Goal: Navigation & Orientation: Go to known website

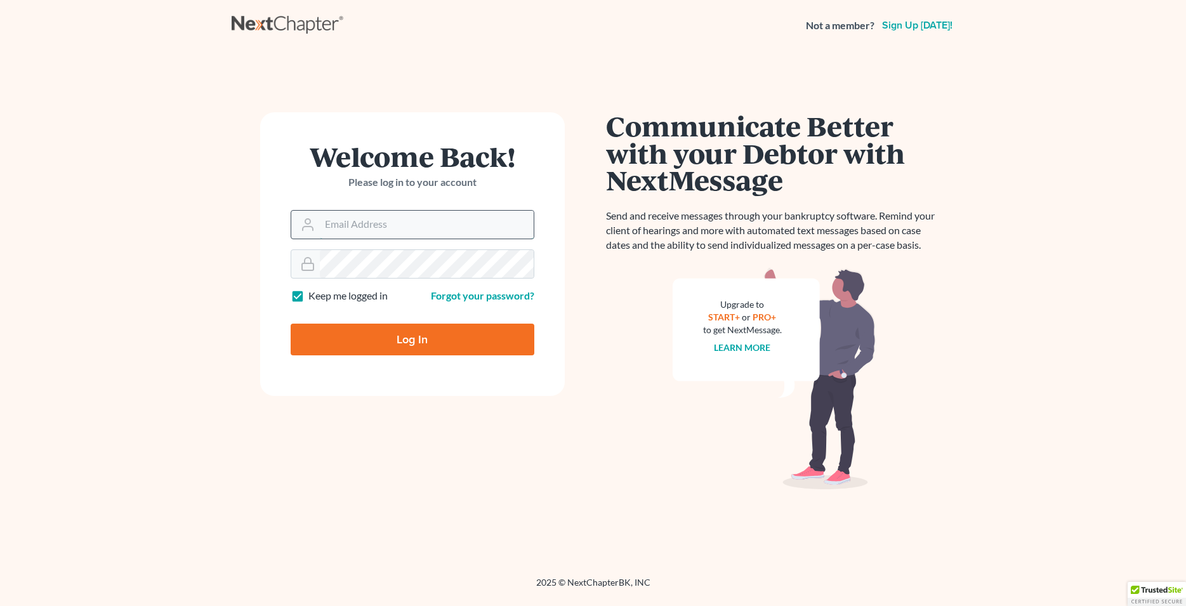
click at [412, 230] on input "Email Address" at bounding box center [427, 225] width 214 height 28
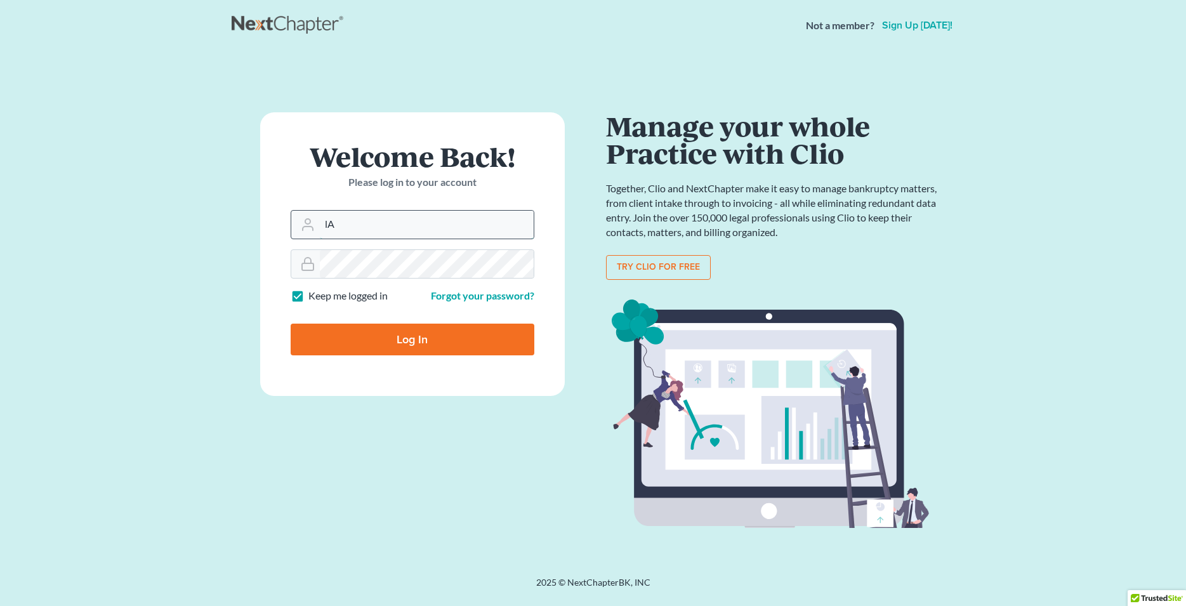
type input "l"
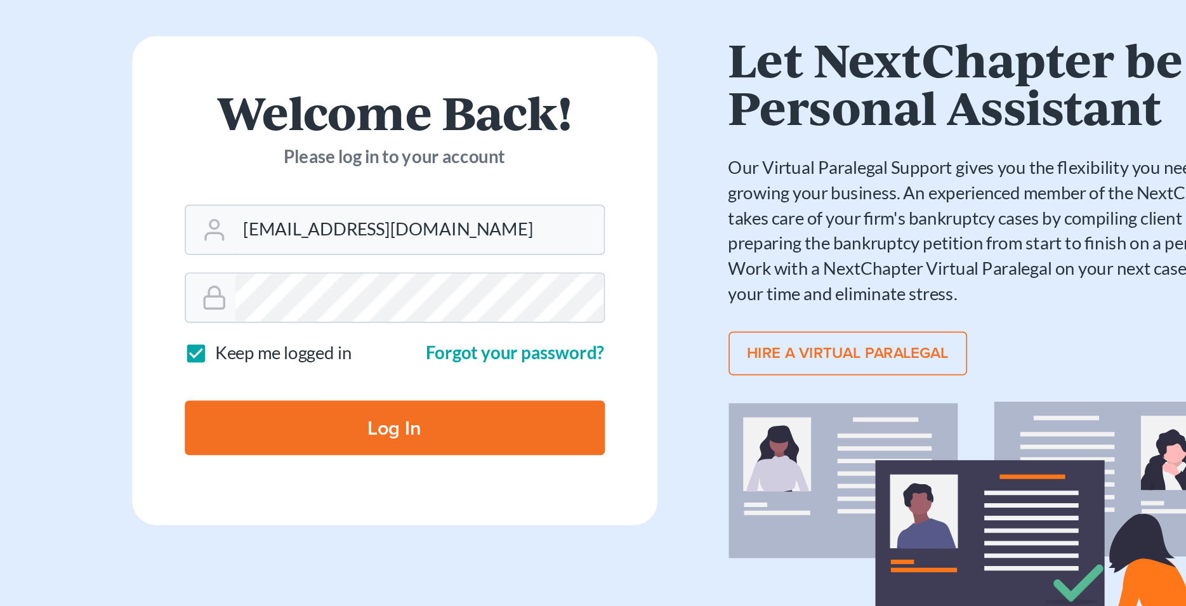
type input "[EMAIL_ADDRESS][DOMAIN_NAME]"
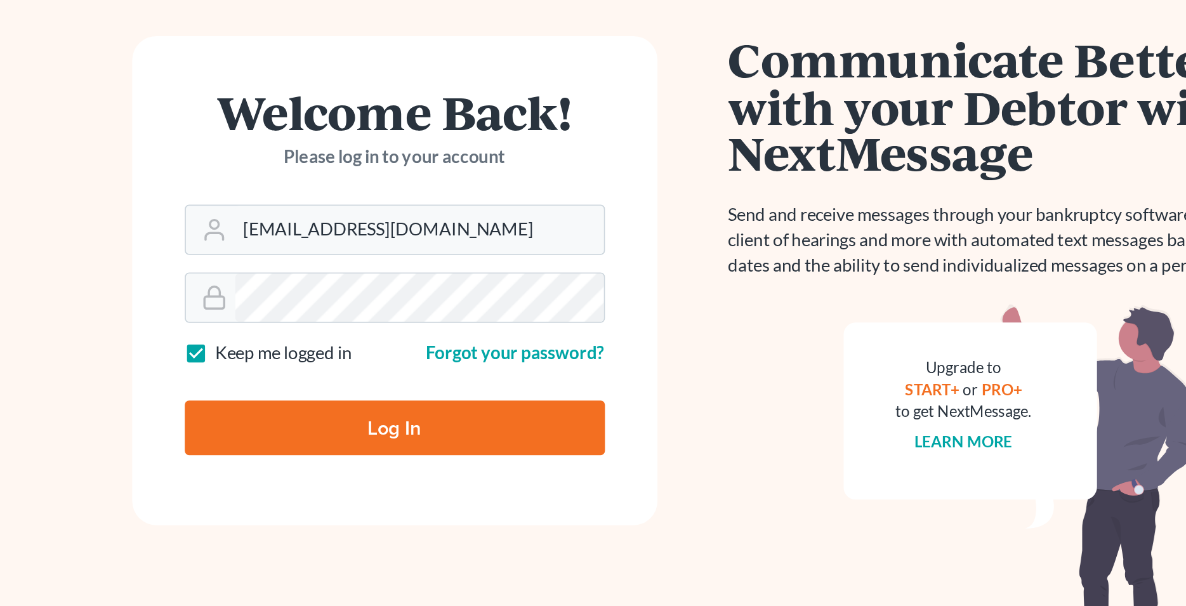
click at [391, 346] on input "Log In" at bounding box center [413, 340] width 244 height 32
type input "Thinking..."
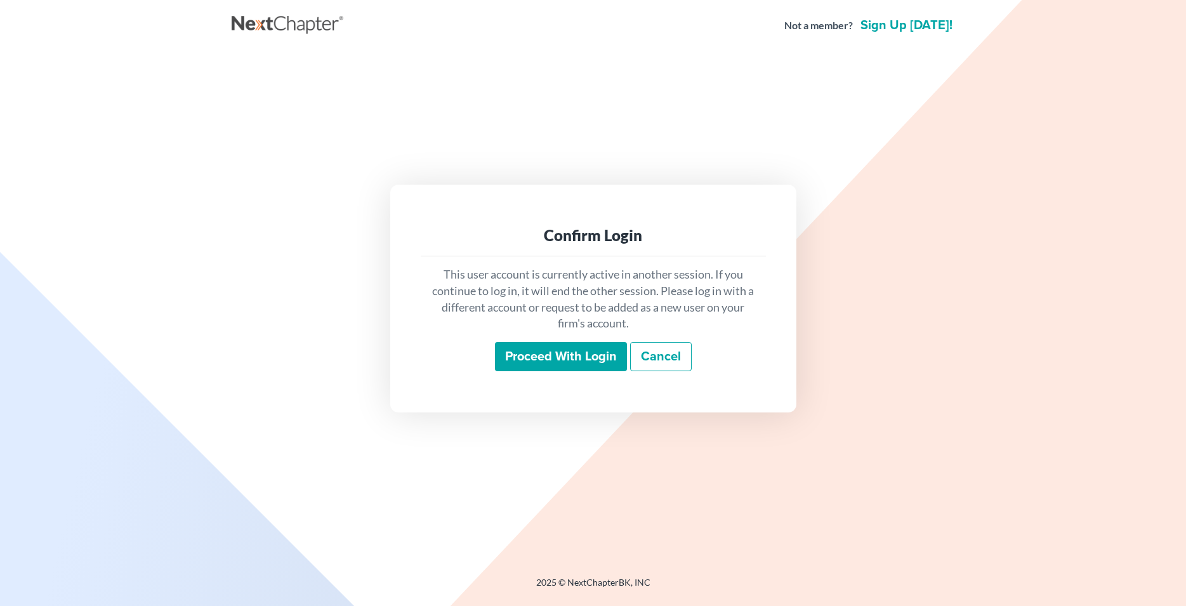
click at [560, 361] on input "Proceed with login" at bounding box center [561, 356] width 132 height 29
